Goal: Task Accomplishment & Management: Complete application form

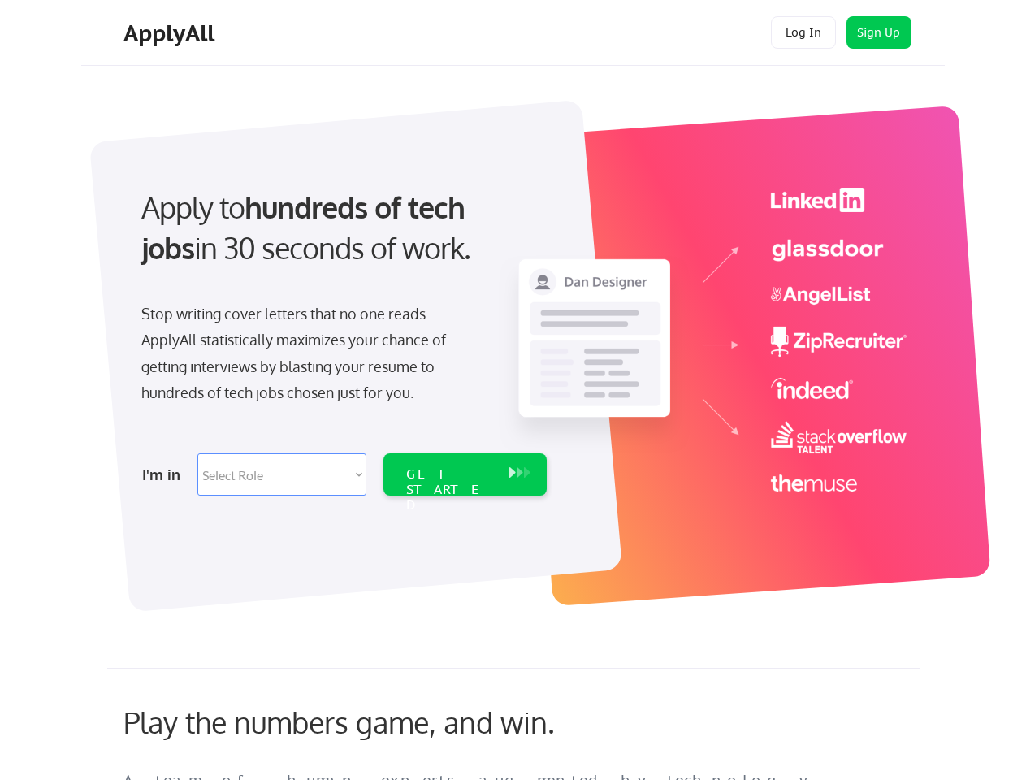
click at [513, 390] on div "Apply to hundreds of tech jobs in 30 seconds of work. Stop writing cover letter…" at bounding box center [342, 337] width 454 height 332
click at [515, 347] on div "Apply to hundreds of tech jobs in 30 seconds of work. Stop writing cover letter…" at bounding box center [342, 337] width 454 height 332
click at [342, 336] on div "Stop writing cover letters that no one reads. ApplyAll statistically maximizes …" at bounding box center [308, 354] width 334 height 106
click at [340, 241] on div "Apply to hundreds of tech jobs in 30 seconds of work." at bounding box center [340, 228] width 399 height 82
click at [308, 357] on div "Stop writing cover letters that no one reads. ApplyAll statistically maximizes …" at bounding box center [308, 354] width 334 height 106
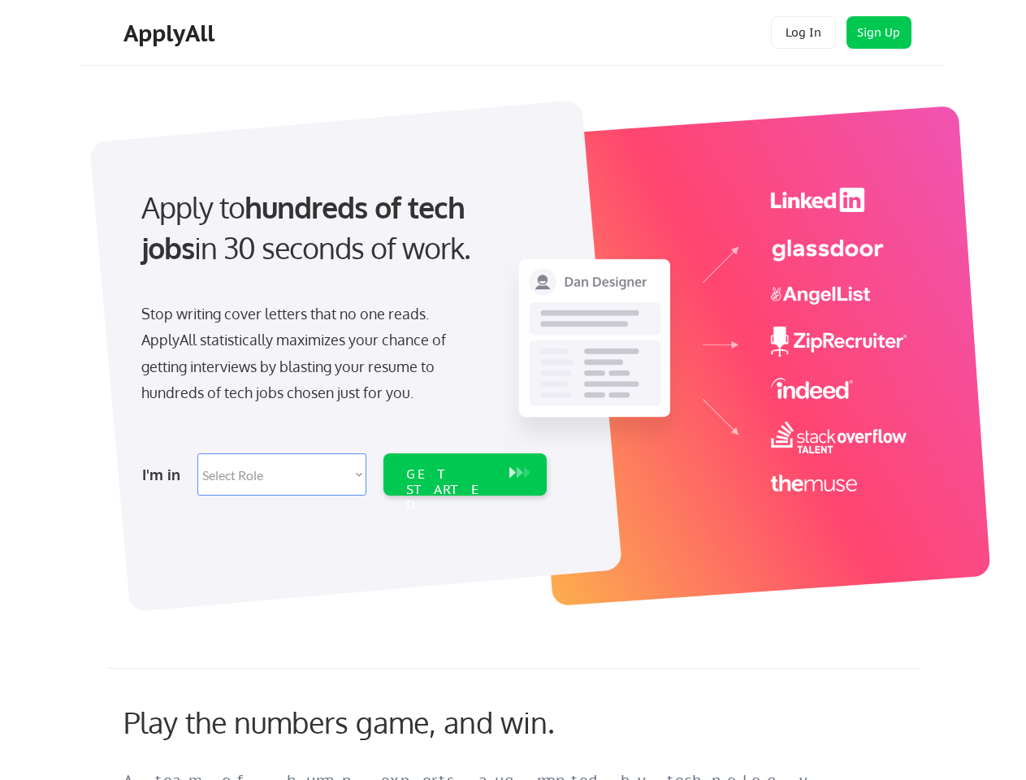
click at [342, 475] on select "Select Role Software Engineering Product Management Customer Success Sales UI/U…" at bounding box center [281, 474] width 169 height 42
click at [165, 475] on div "I'm in" at bounding box center [165, 475] width 46 height 26
click at [282, 475] on select "Select Role Software Engineering Product Management Customer Success Sales UI/U…" at bounding box center [281, 474] width 169 height 42
click at [465, 475] on div "GET STARTED" at bounding box center [449, 489] width 87 height 47
click at [449, 475] on div "GET STARTED" at bounding box center [449, 489] width 87 height 47
